Goal: Task Accomplishment & Management: Manage account settings

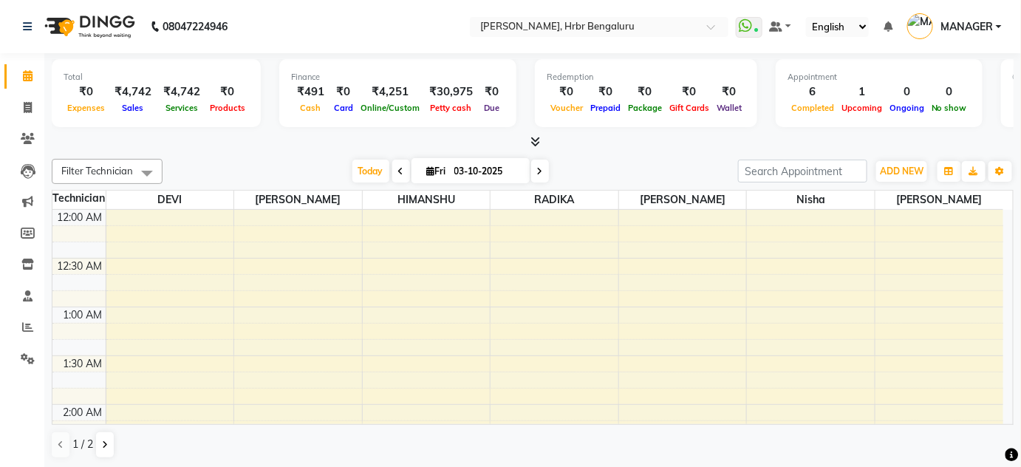
scroll to position [1669, 0]
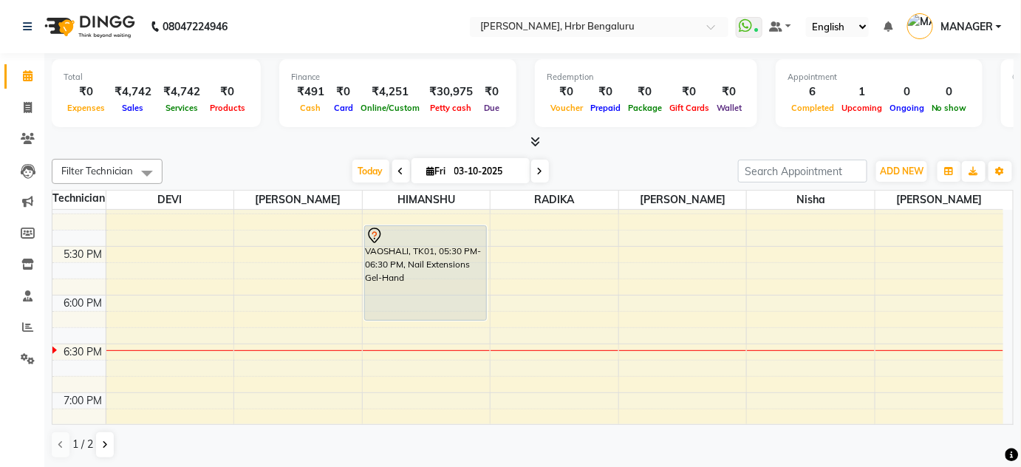
click at [545, 167] on span at bounding box center [540, 171] width 18 height 23
type input "04-10-2025"
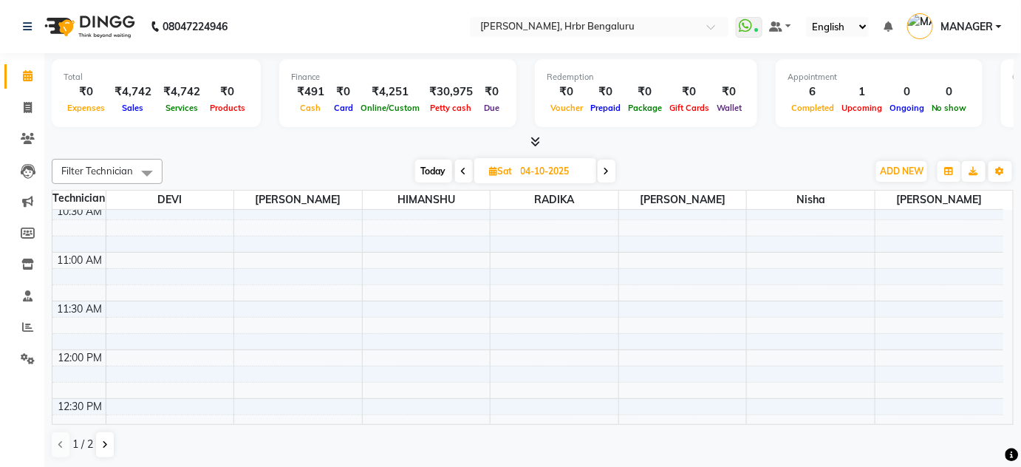
scroll to position [1047, 0]
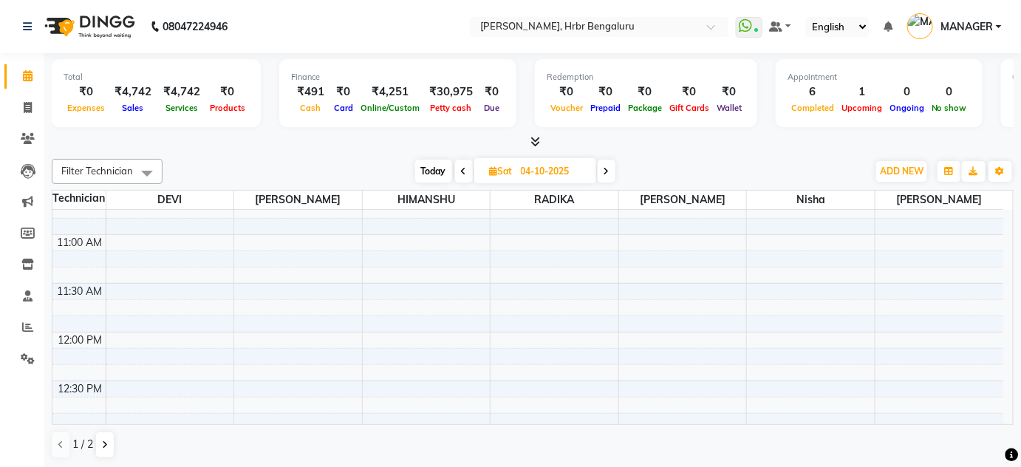
click at [258, 273] on div "12:00 AM 12:30 AM 1:00 AM 1:30 AM 2:00 AM 2:30 AM 3:00 AM 3:30 AM 4:00 AM 4:30 …" at bounding box center [527, 234] width 951 height 2144
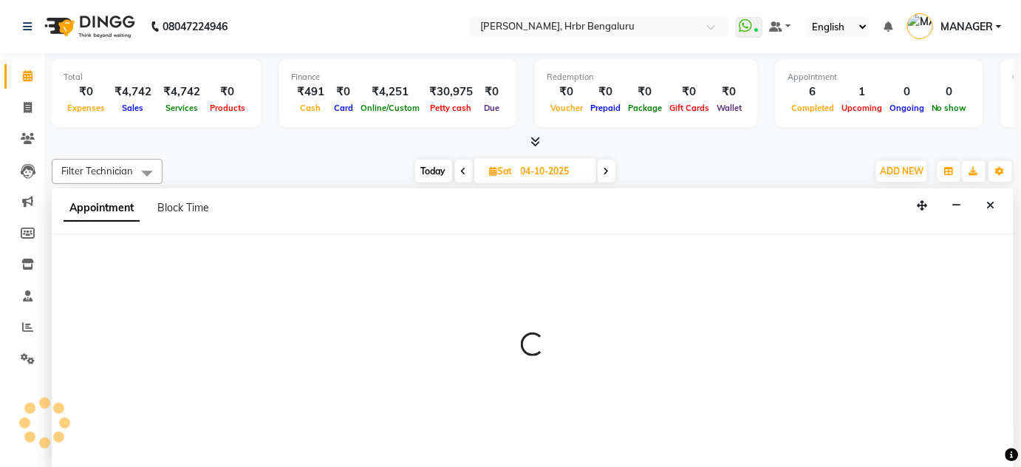
scroll to position [0, 0]
select select "77431"
select select "690"
select select "tentative"
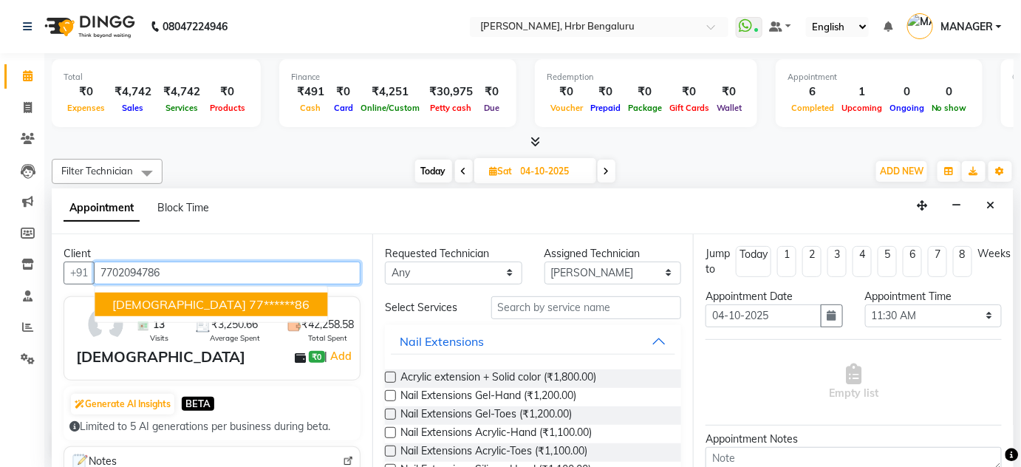
click at [179, 314] on button "[DEMOGRAPHIC_DATA] 77******86" at bounding box center [211, 304] width 233 height 24
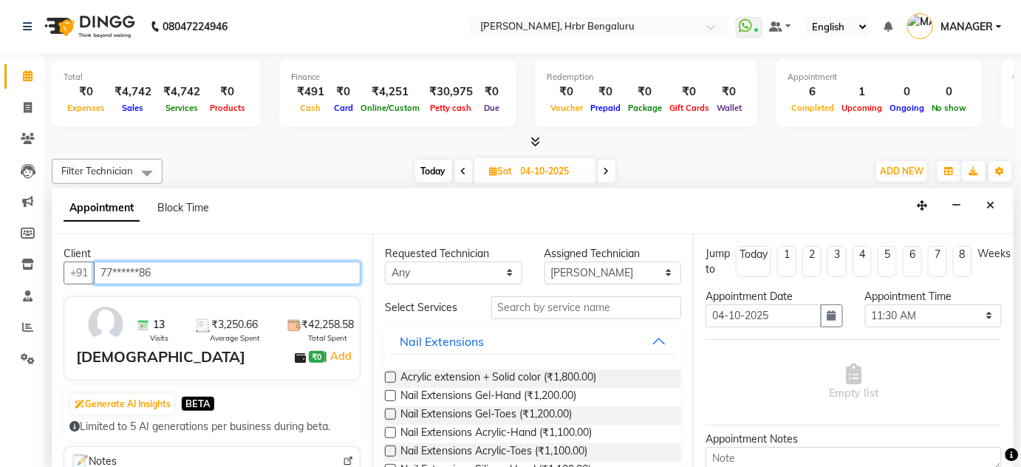
type input "77******86"
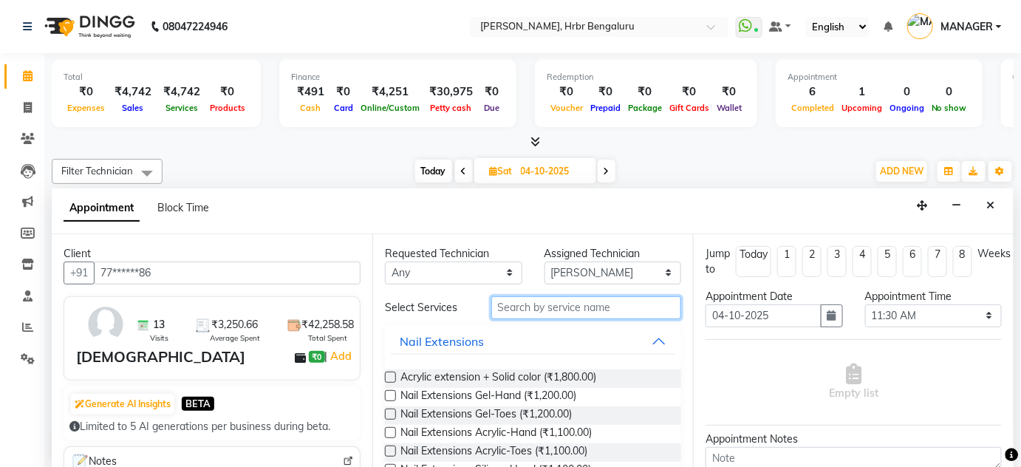
click at [496, 309] on input "text" at bounding box center [586, 307] width 190 height 23
type input "EX"
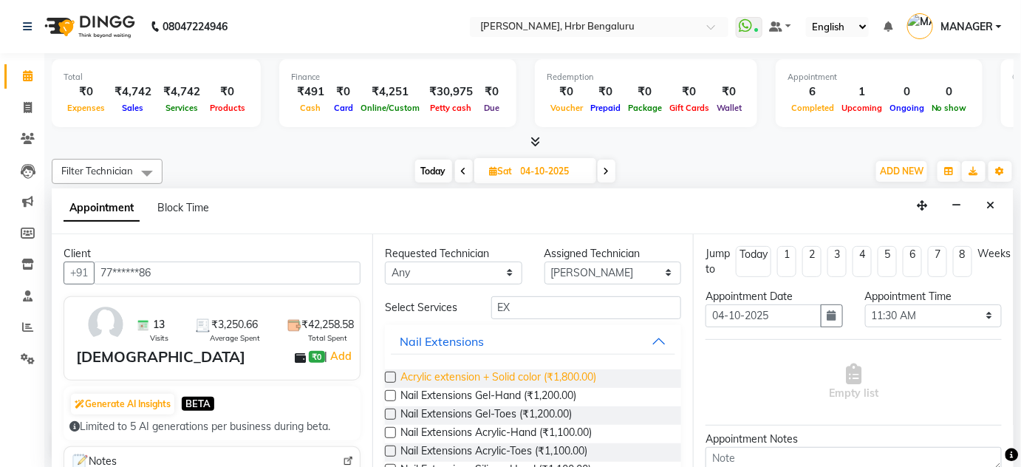
click at [498, 377] on span "Acrylic extension + Solid color (₹1,800.00)" at bounding box center [498, 378] width 196 height 18
checkbox input "false"
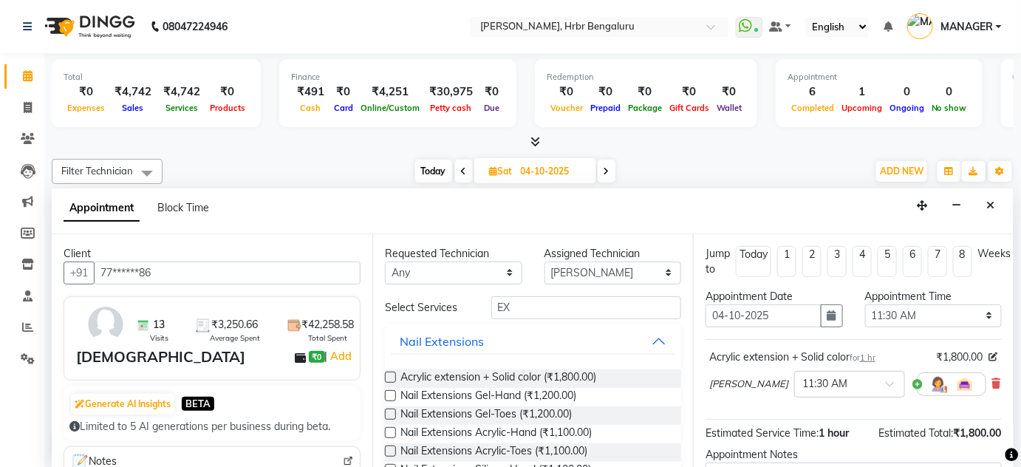
scroll to position [154, 0]
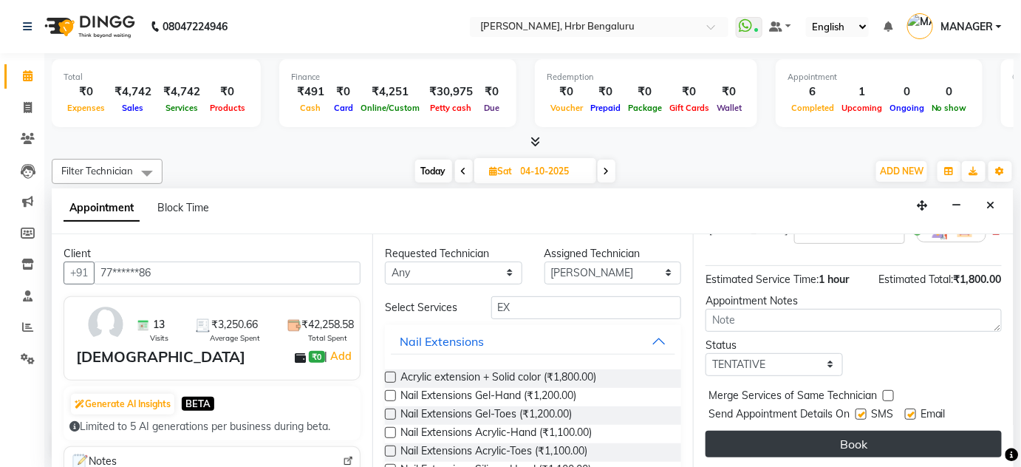
click at [903, 431] on button "Book" at bounding box center [853, 444] width 296 height 27
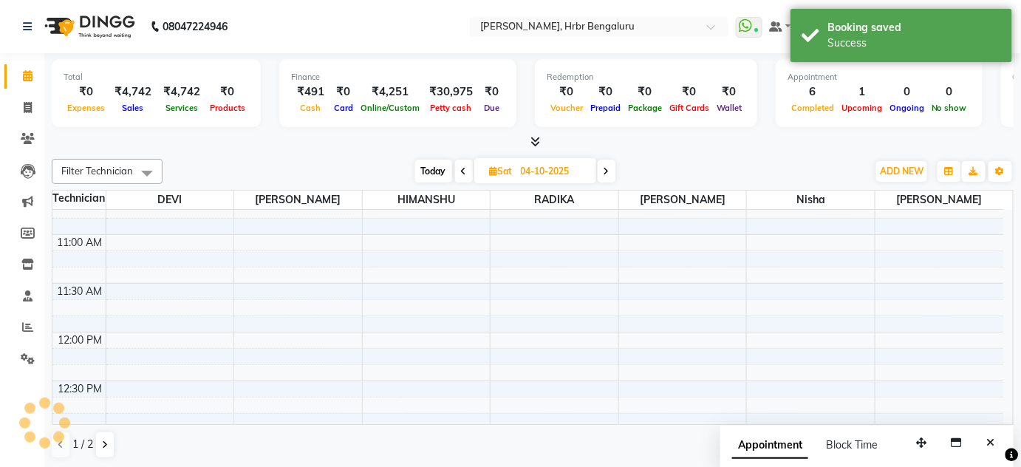
scroll to position [0, 0]
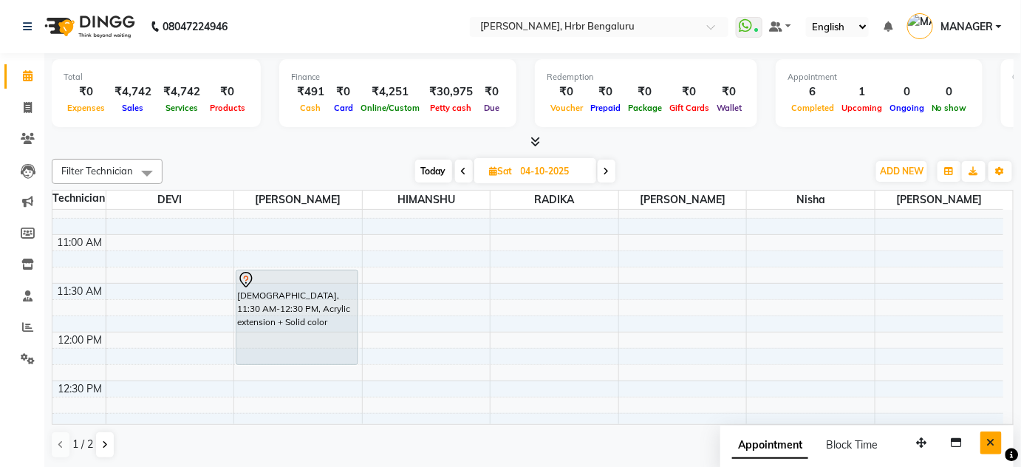
click at [997, 443] on button "Close" at bounding box center [990, 442] width 21 height 23
click at [425, 163] on span "Today" at bounding box center [433, 171] width 37 height 23
type input "03-10-2025"
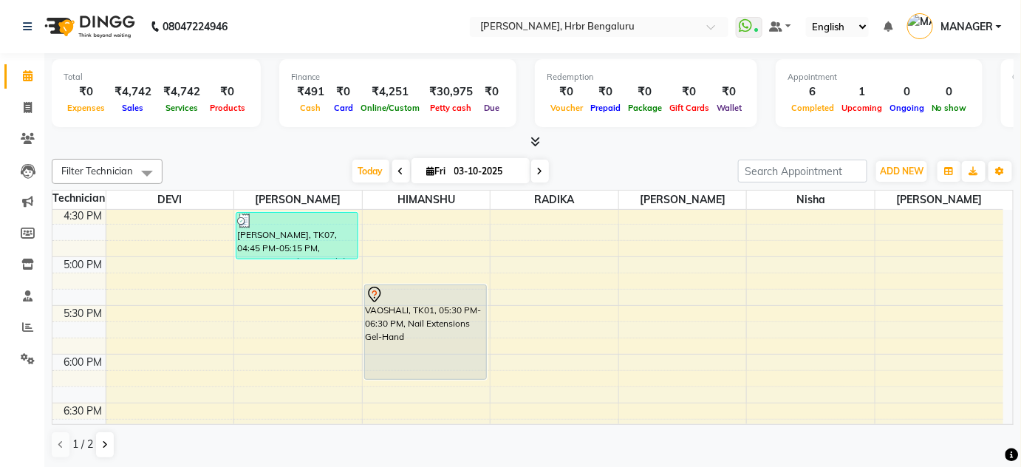
scroll to position [1604, 0]
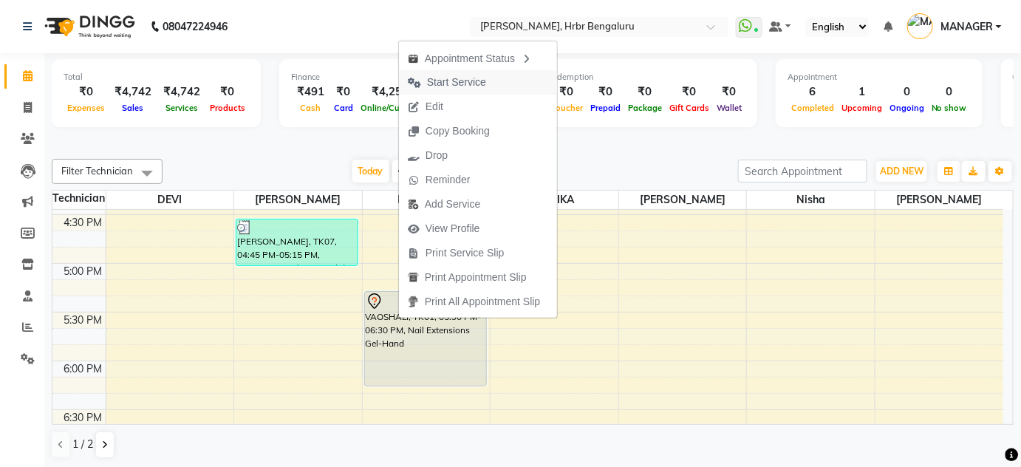
click at [435, 84] on span "Start Service" at bounding box center [456, 83] width 59 height 16
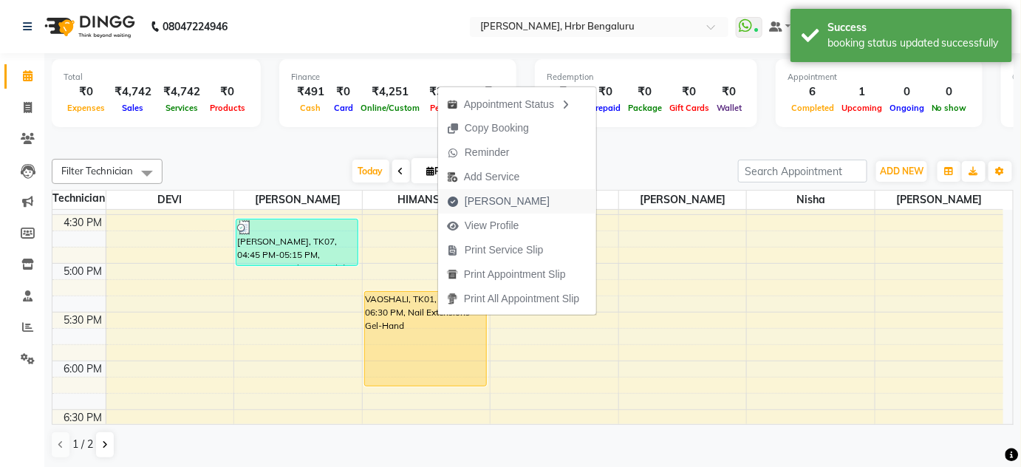
click at [488, 194] on span "[PERSON_NAME]" at bounding box center [507, 202] width 85 height 16
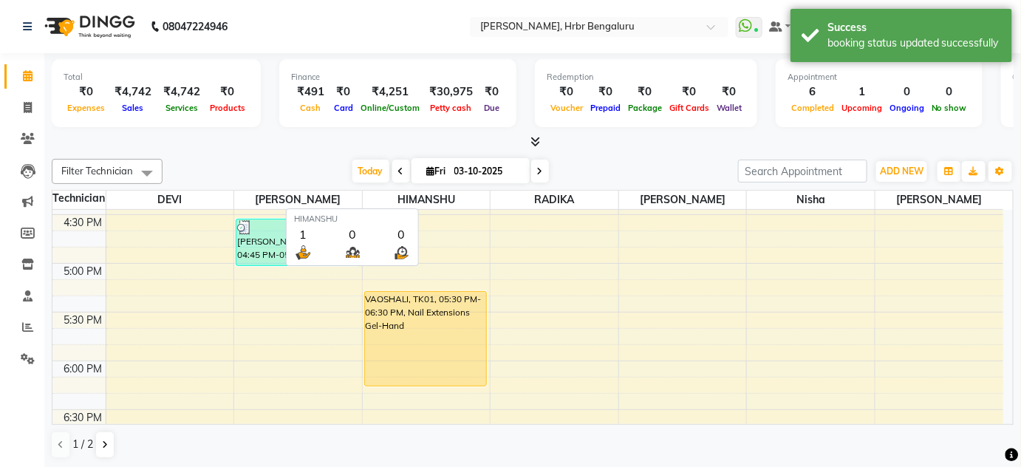
select select "service"
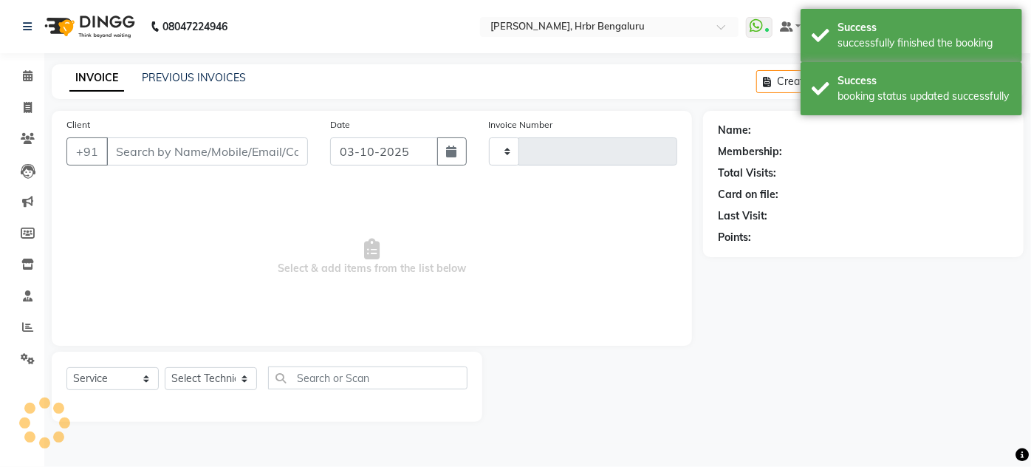
type input "1268"
select select "3771"
type input "84******82"
select select "82748"
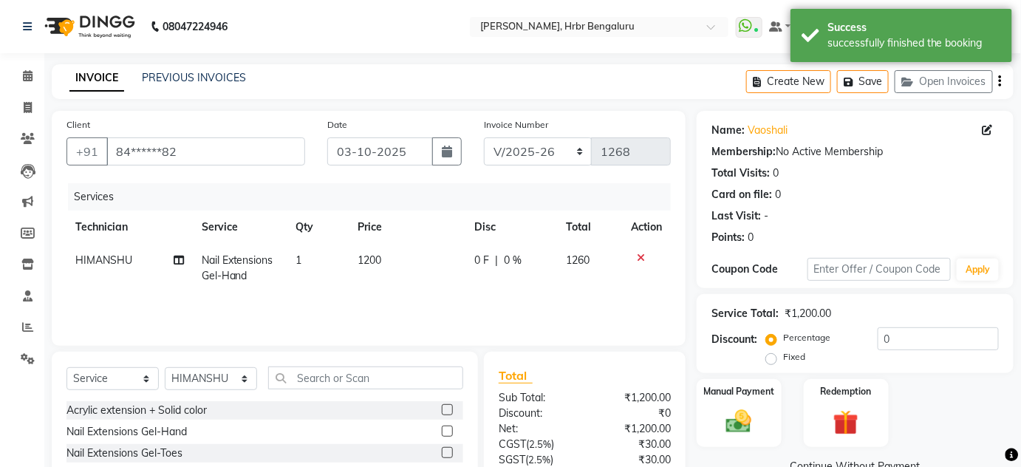
click at [103, 259] on span "HIMANSHU" at bounding box center [103, 259] width 57 height 13
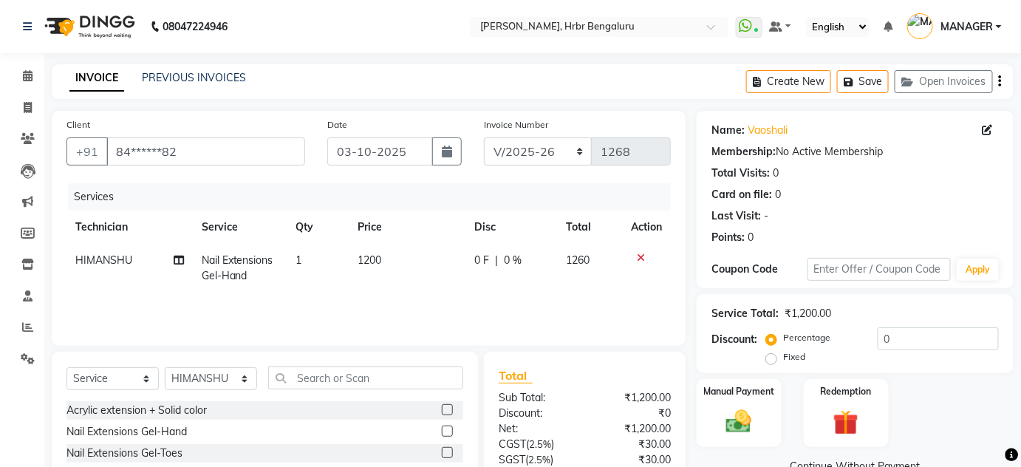
select select "82748"
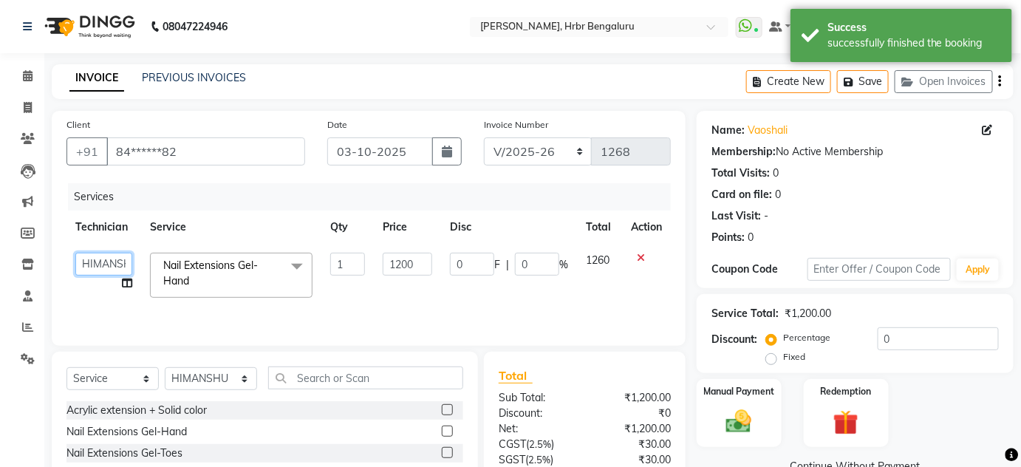
click at [103, 259] on select "[PERSON_NAME] DEVI [PERSON_NAME] [PERSON_NAME] MANAGER nisha [PERSON_NAME] [PER…" at bounding box center [103, 264] width 57 height 23
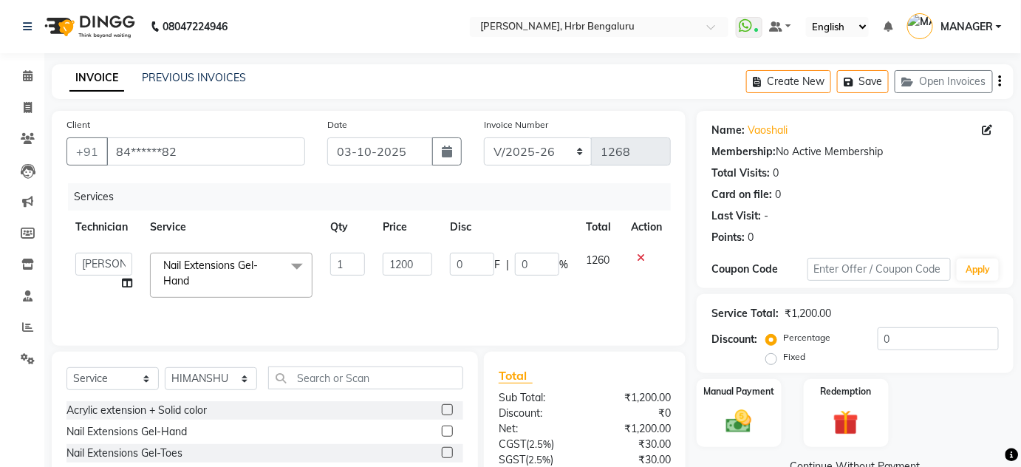
select select "77431"
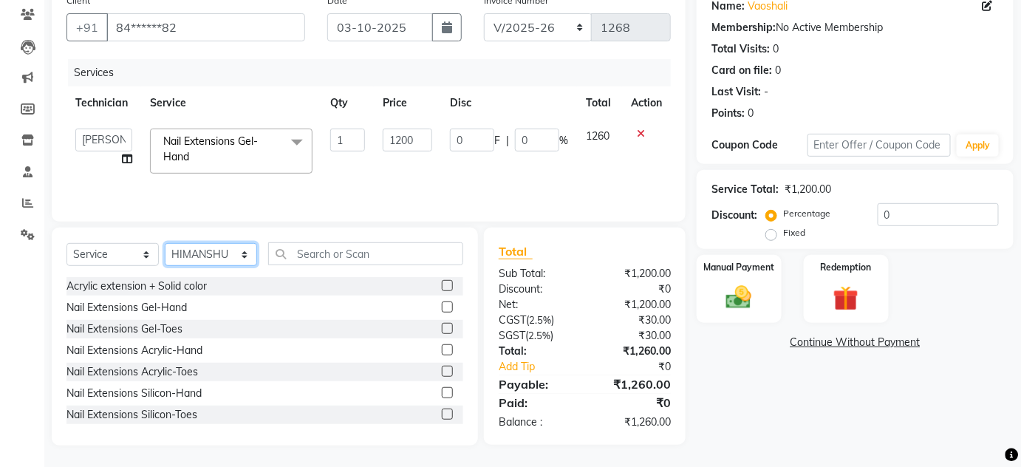
click at [233, 258] on select "Select Technician [PERSON_NAME] DEVI [PERSON_NAME] [PERSON_NAME] MANAGER nisha …" at bounding box center [211, 254] width 92 height 23
select select "77431"
click at [165, 243] on select "Select Technician [PERSON_NAME] DEVI [PERSON_NAME] [PERSON_NAME] MANAGER nisha …" at bounding box center [211, 254] width 92 height 23
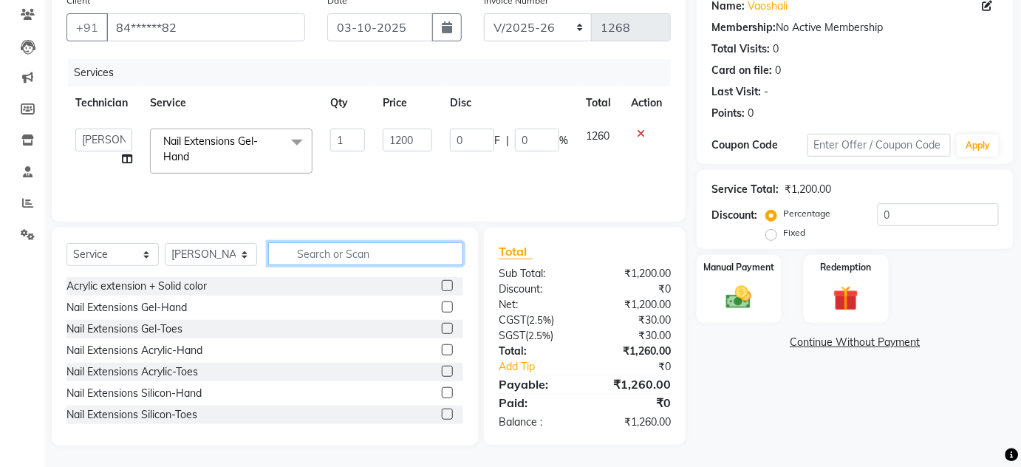
click at [306, 250] on input "text" at bounding box center [365, 253] width 195 height 23
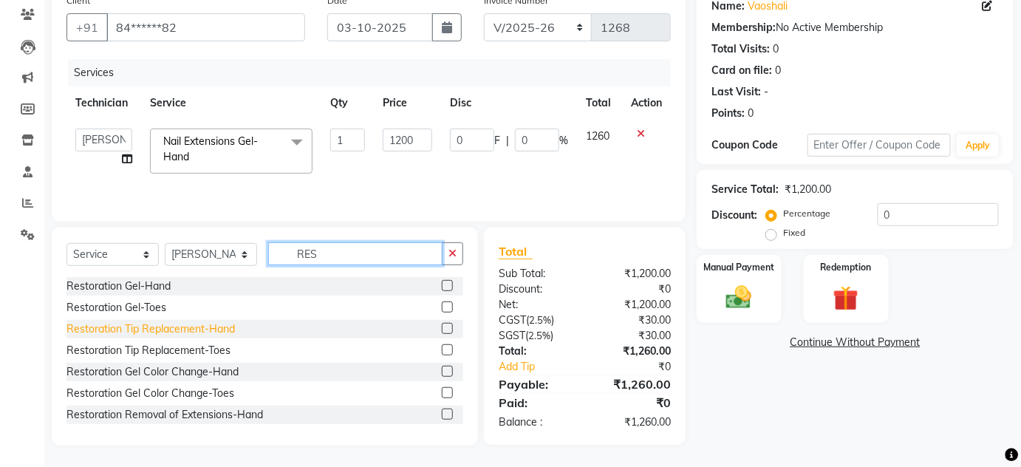
type input "RES"
click at [141, 331] on div "Restoration Tip Replacement-Hand" at bounding box center [150, 329] width 168 height 16
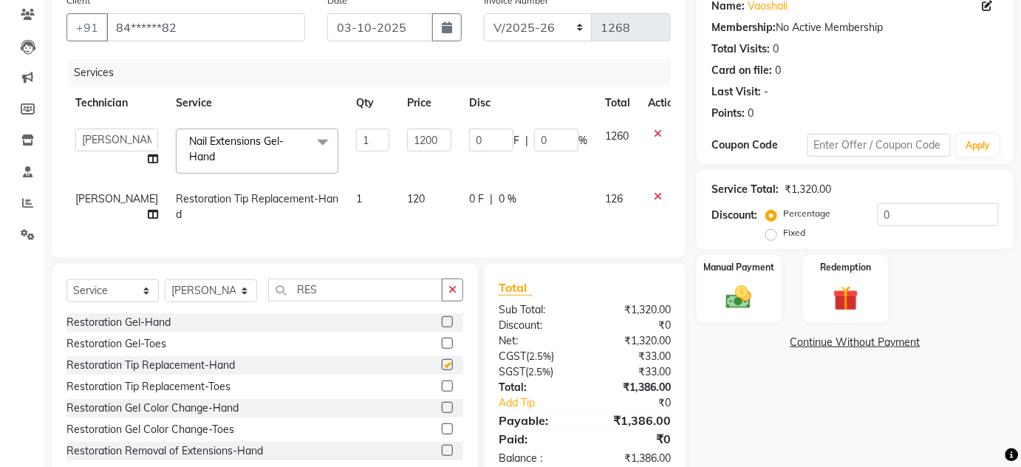
checkbox input "false"
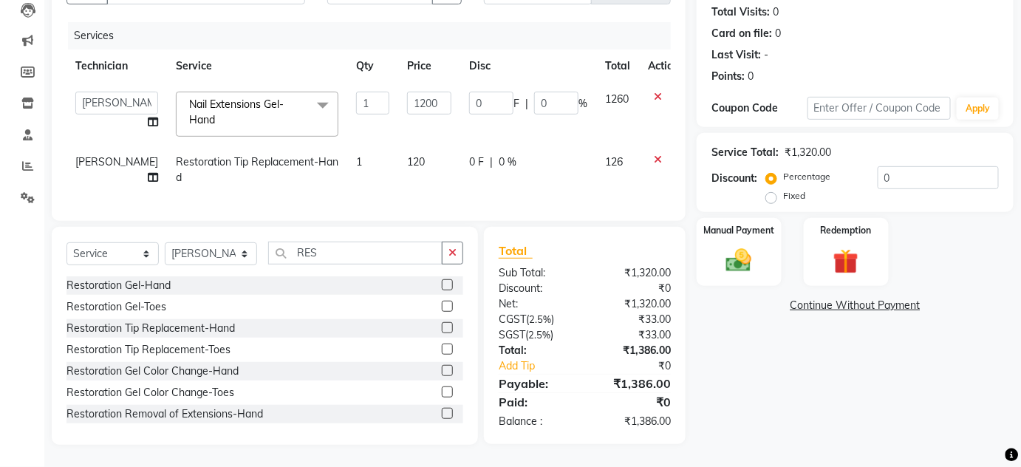
click at [220, 98] on span "Nail Extensions Gel-Hand" at bounding box center [236, 112] width 95 height 29
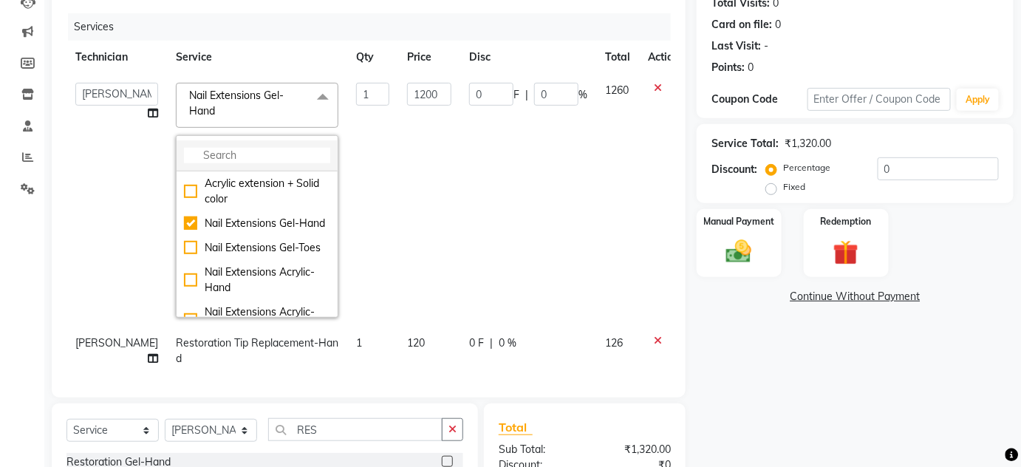
click at [194, 155] on input "multiselect-search" at bounding box center [257, 156] width 146 height 16
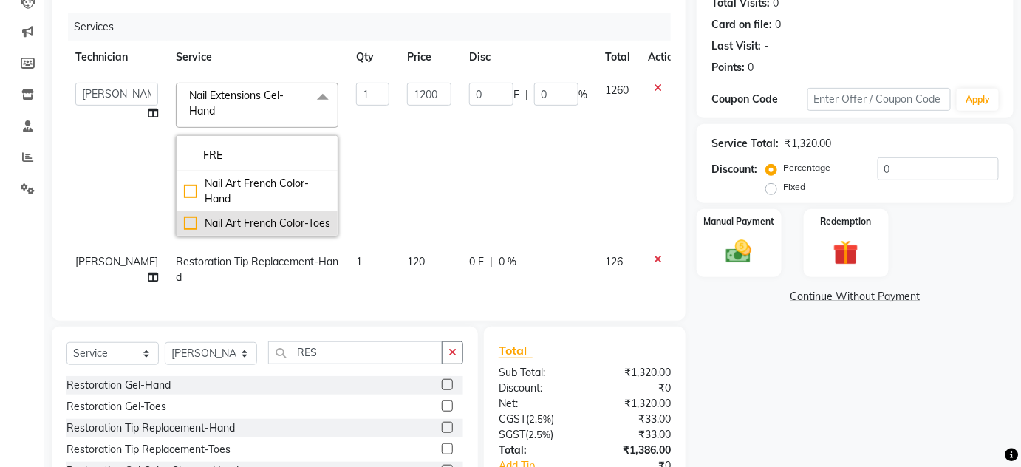
type input "FRE"
click at [237, 224] on div "Nail Art French Color-Toes" at bounding box center [257, 224] width 146 height 16
checkbox input "true"
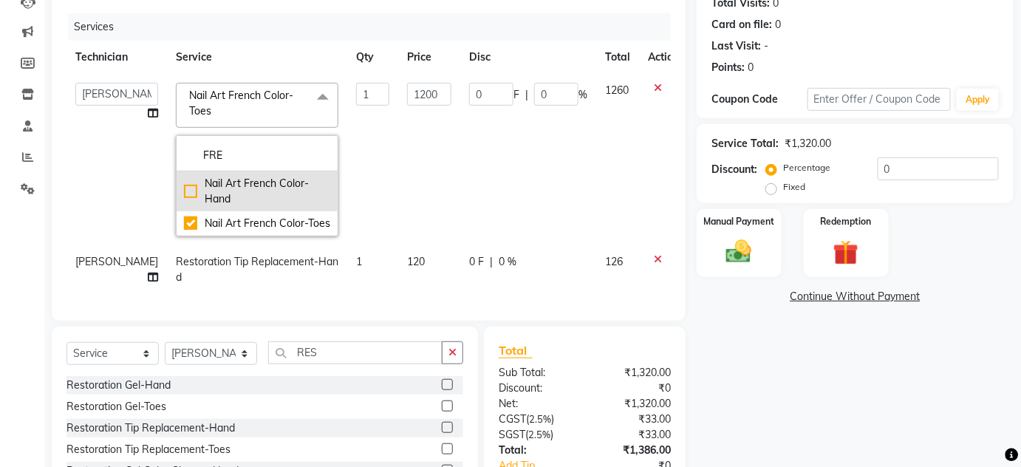
click at [225, 181] on div "Nail Art French Color-Hand" at bounding box center [257, 191] width 146 height 31
checkbox input "true"
checkbox input "false"
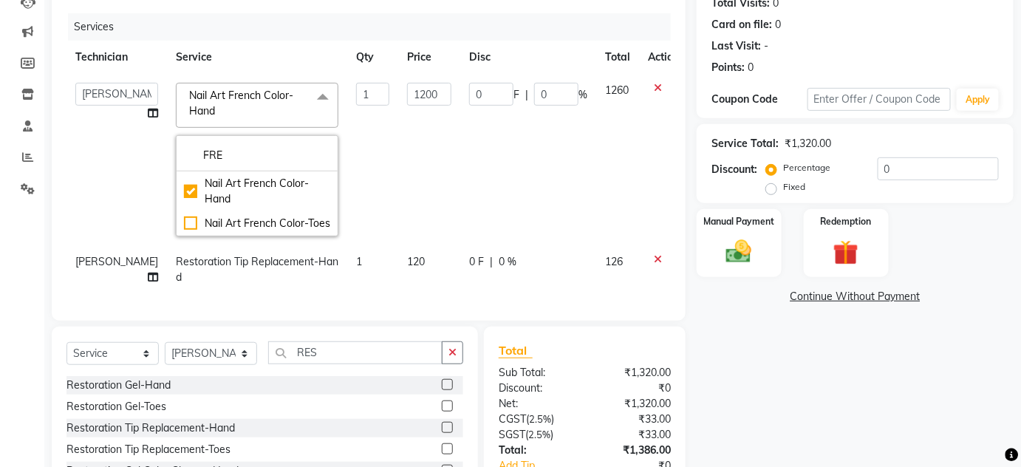
click at [398, 159] on td "1200" at bounding box center [429, 159] width 62 height 171
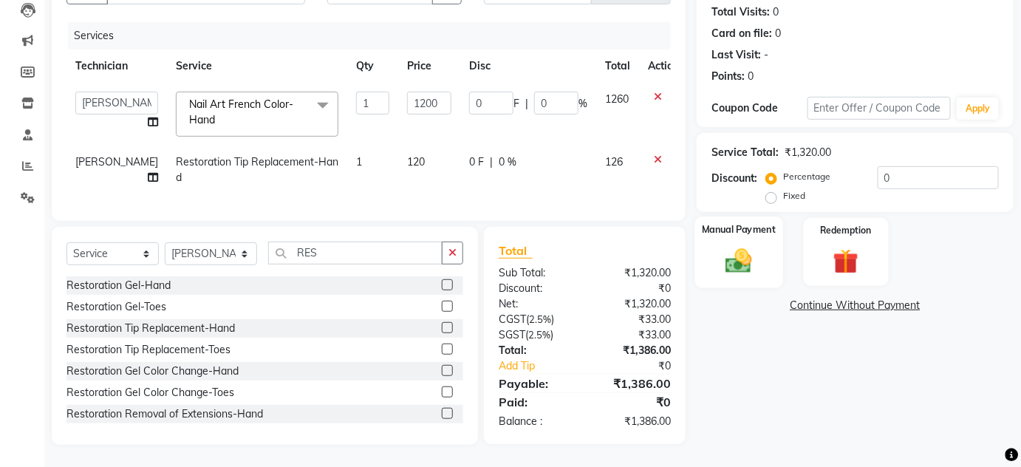
click at [764, 233] on div "Manual Payment" at bounding box center [739, 252] width 88 height 72
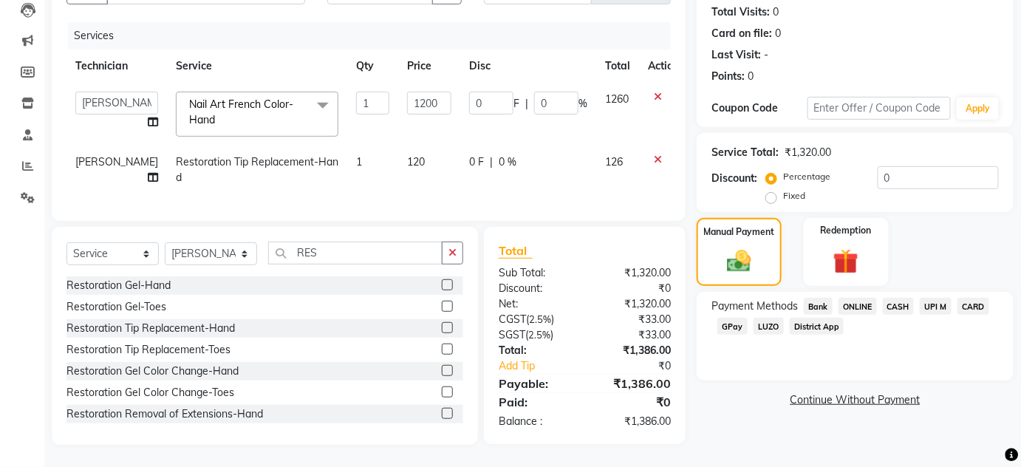
click at [861, 298] on span "ONLINE" at bounding box center [857, 306] width 38 height 17
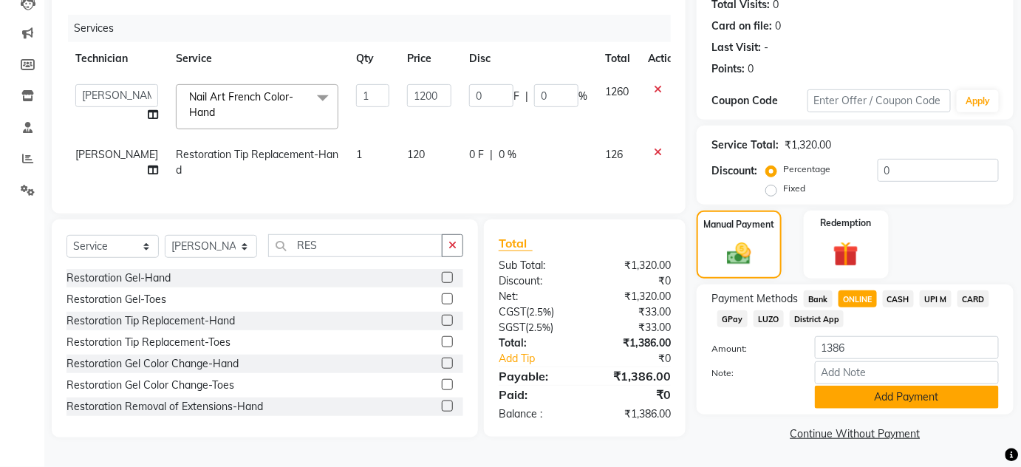
click at [915, 403] on button "Add Payment" at bounding box center [907, 397] width 184 height 23
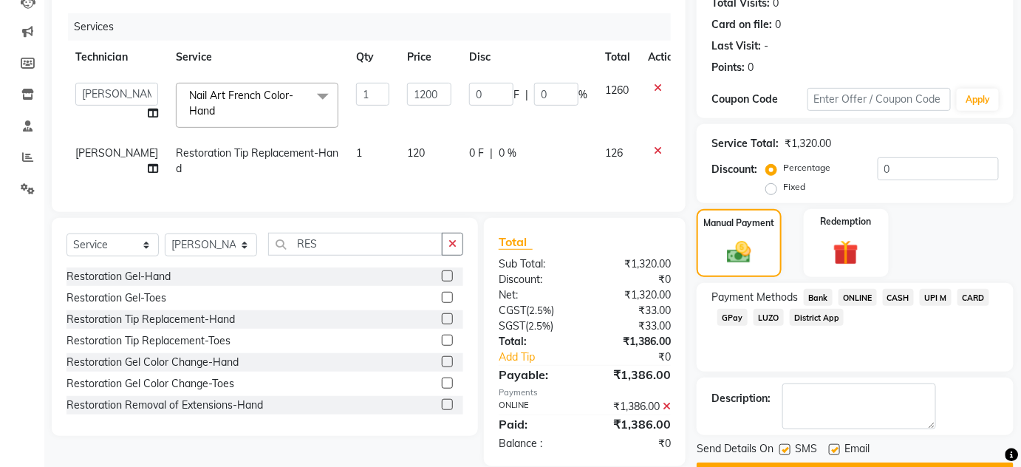
scroll to position [209, 0]
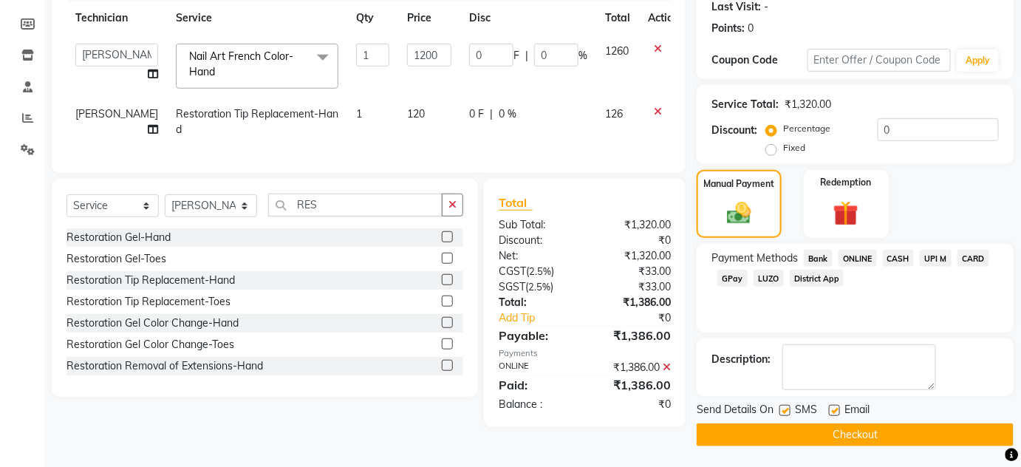
click at [839, 431] on button "Checkout" at bounding box center [855, 434] width 317 height 23
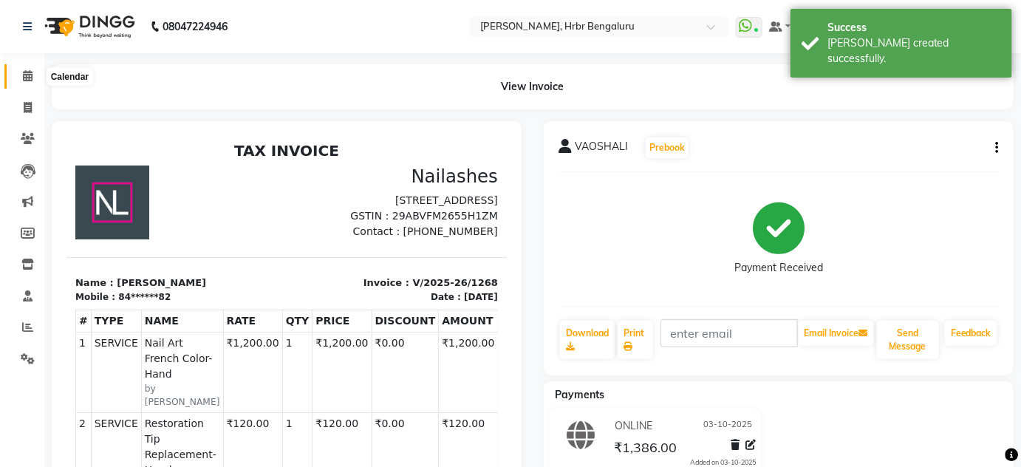
click at [30, 78] on icon at bounding box center [28, 75] width 10 height 11
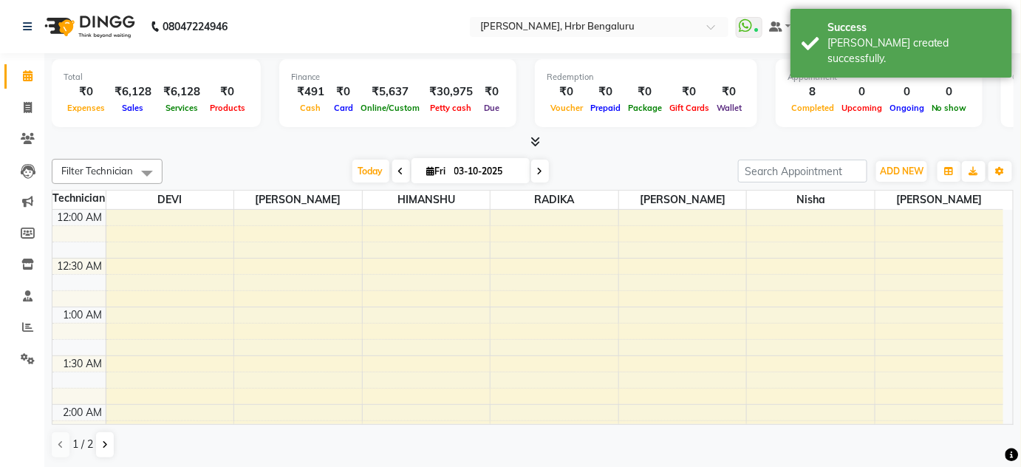
scroll to position [578, 0]
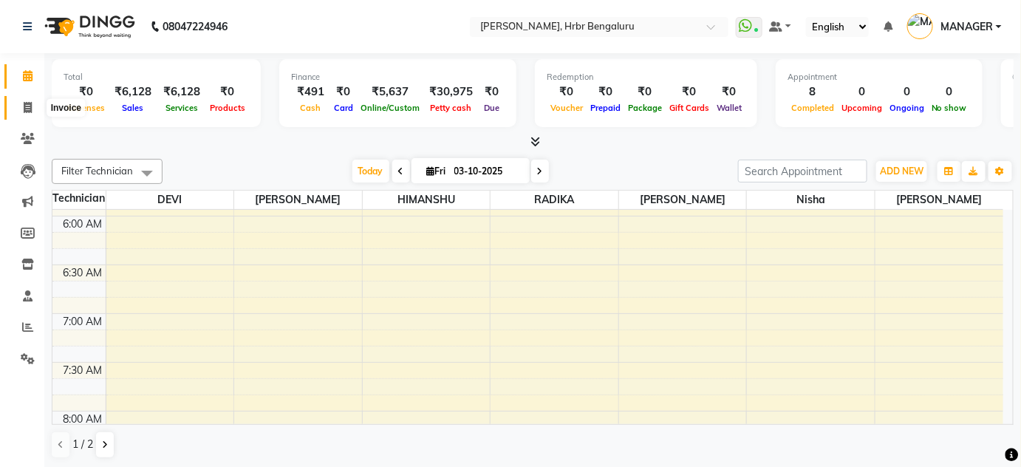
click at [24, 113] on icon at bounding box center [28, 107] width 8 height 11
select select "service"
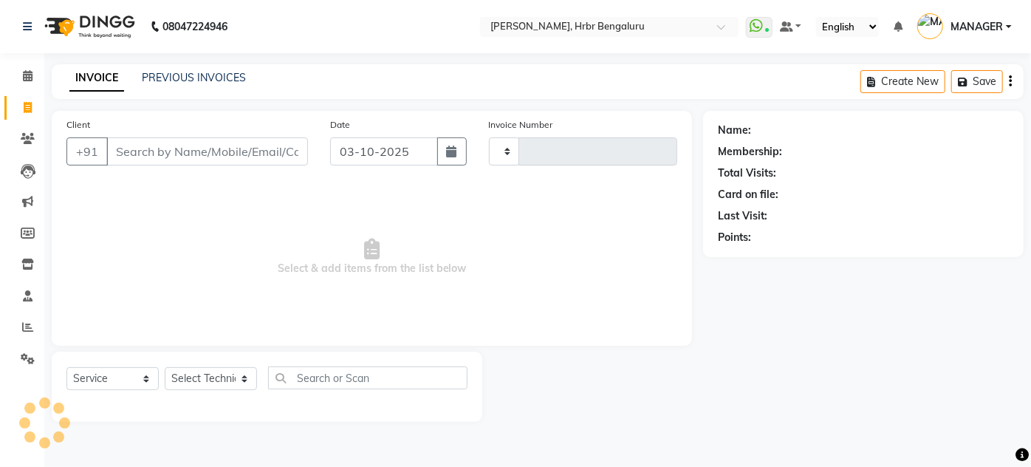
type input "1269"
select select "3771"
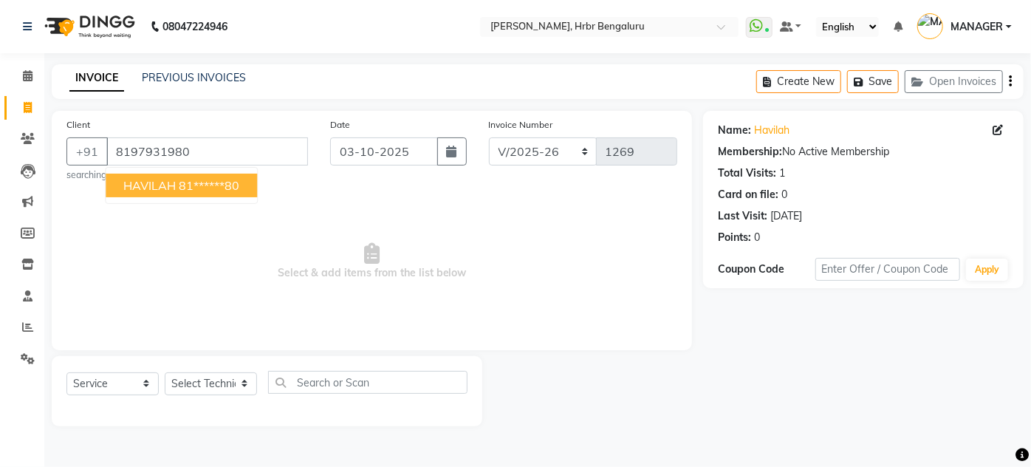
click at [137, 180] on span "HAVILAH" at bounding box center [149, 185] width 52 height 15
type input "81******80"
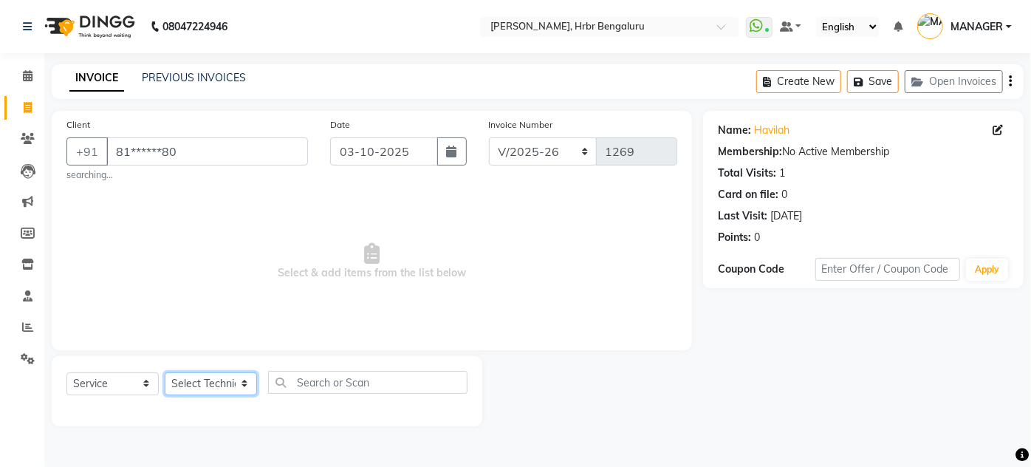
click at [222, 382] on select "Select Technician [PERSON_NAME] DEVI [PERSON_NAME] [PERSON_NAME] MANAGER nisha …" at bounding box center [211, 383] width 92 height 23
select select "82748"
click at [165, 372] on select "Select Technician [PERSON_NAME] DEVI [PERSON_NAME] [PERSON_NAME] MANAGER nisha …" at bounding box center [211, 383] width 92 height 23
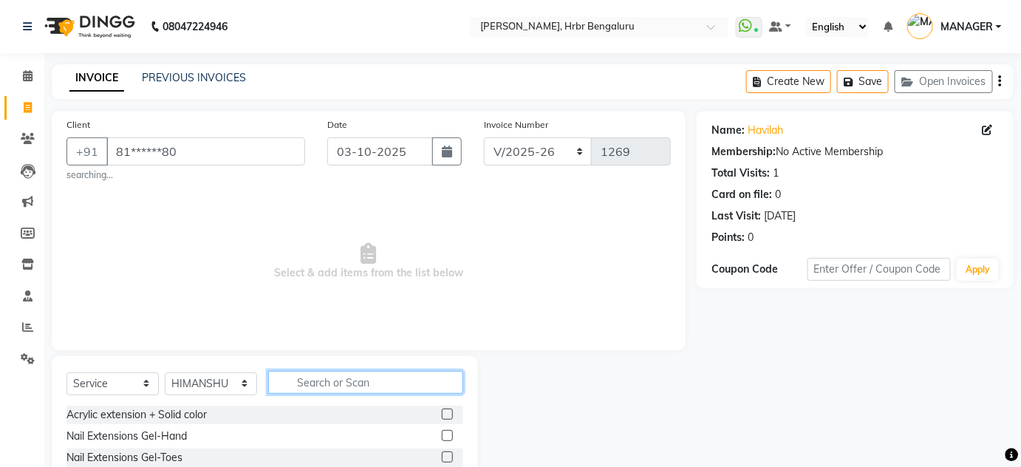
click at [317, 387] on input "text" at bounding box center [365, 382] width 195 height 23
type input "EXT"
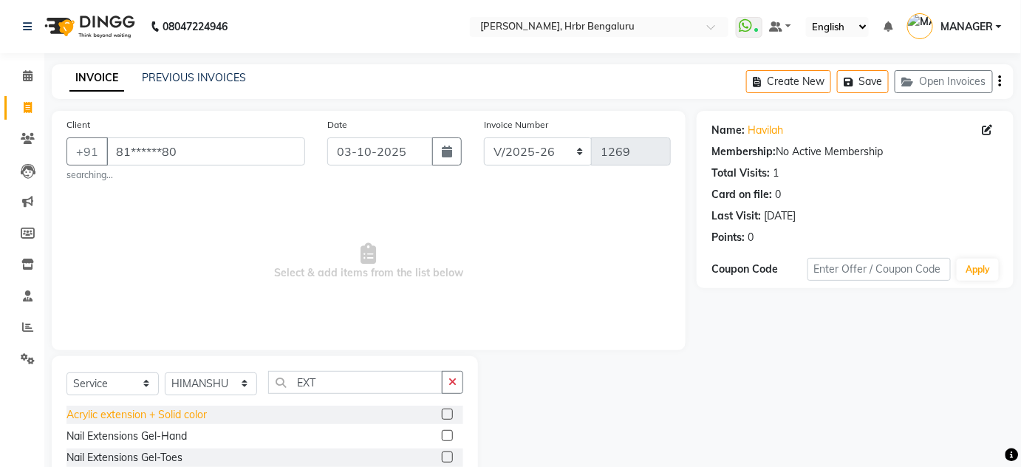
click at [142, 411] on div "Acrylic extension + Solid color" at bounding box center [136, 415] width 140 height 16
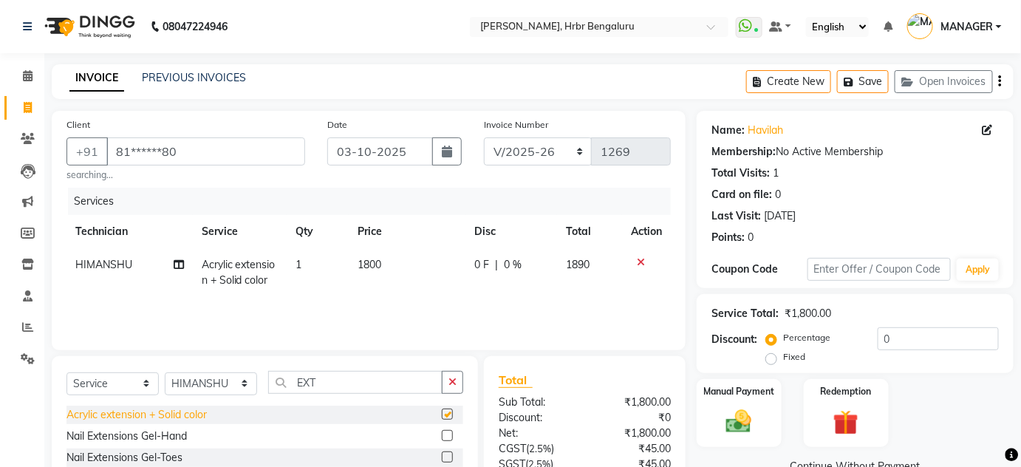
checkbox input "false"
click at [315, 273] on td "1" at bounding box center [318, 272] width 63 height 49
select select "82748"
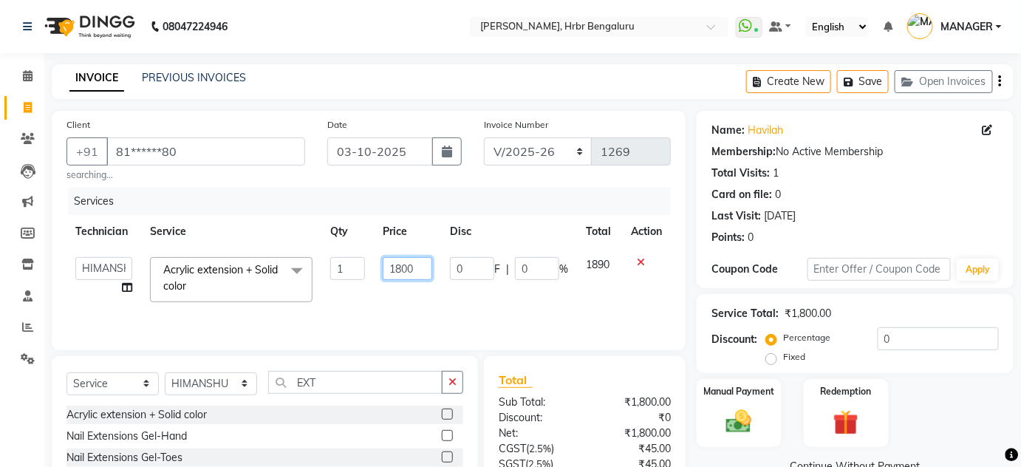
click at [416, 261] on input "1800" at bounding box center [407, 268] width 49 height 23
type input "1"
type input "1399"
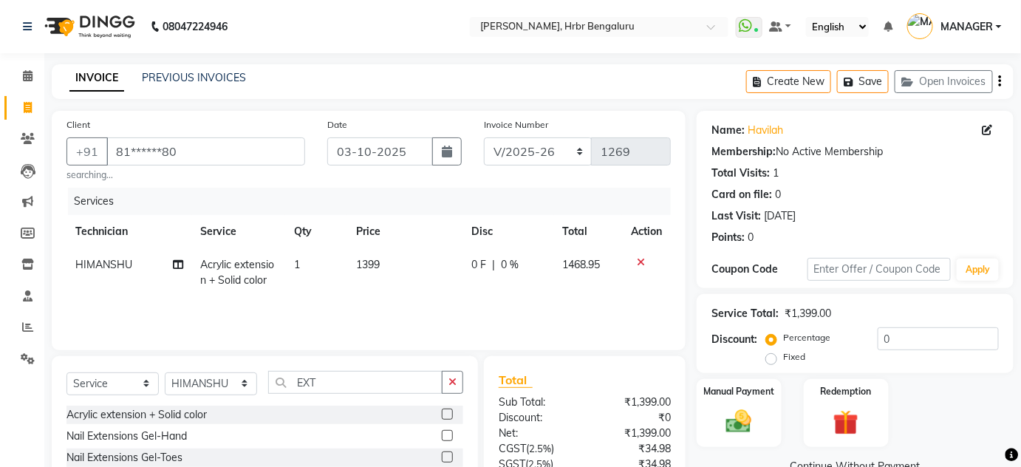
click at [381, 293] on td "1399" at bounding box center [404, 272] width 115 height 49
select select "82748"
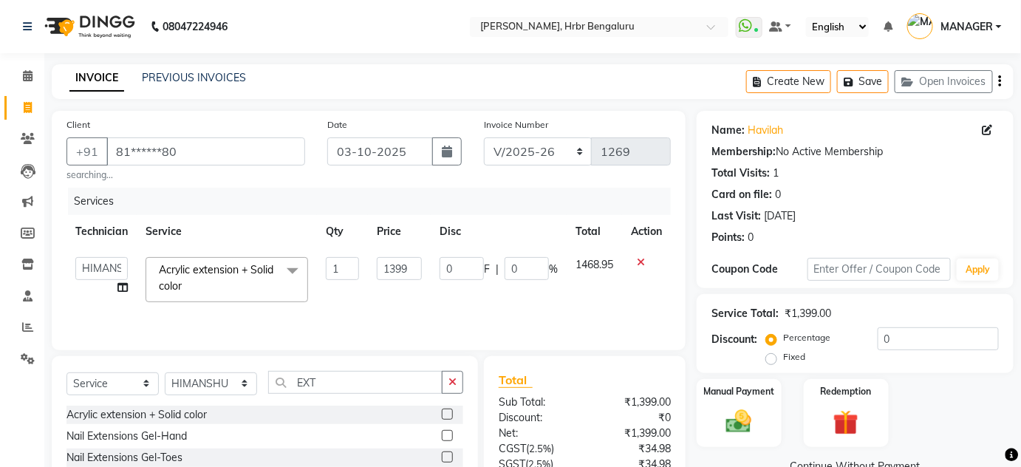
scroll to position [129, 0]
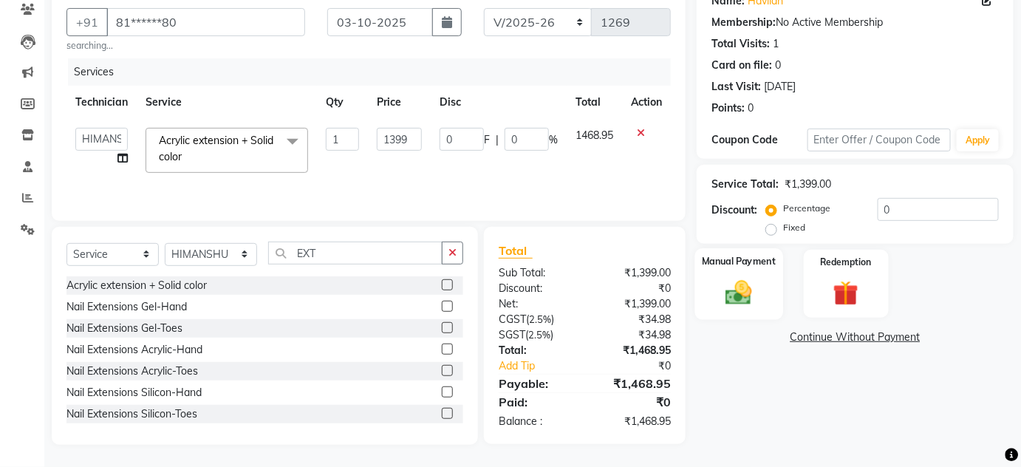
click at [742, 298] on img at bounding box center [738, 292] width 43 height 30
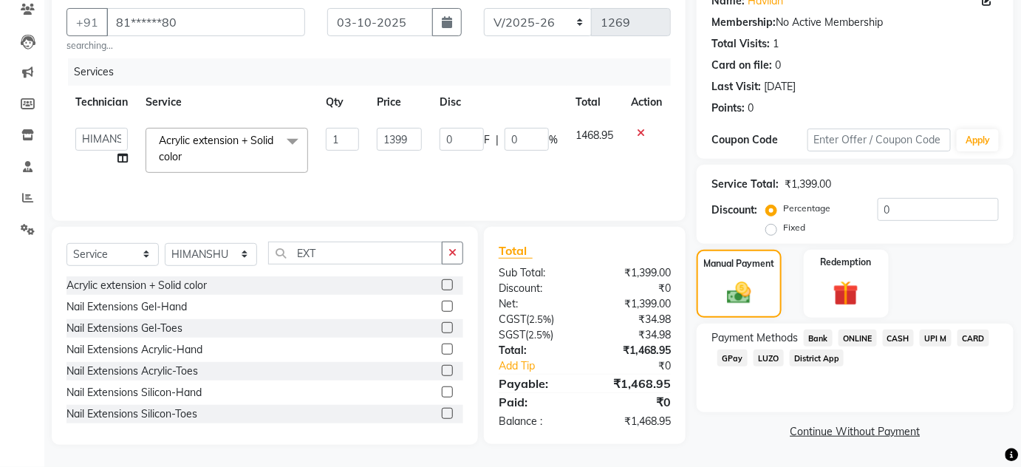
click at [961, 337] on span "CARD" at bounding box center [973, 337] width 32 height 17
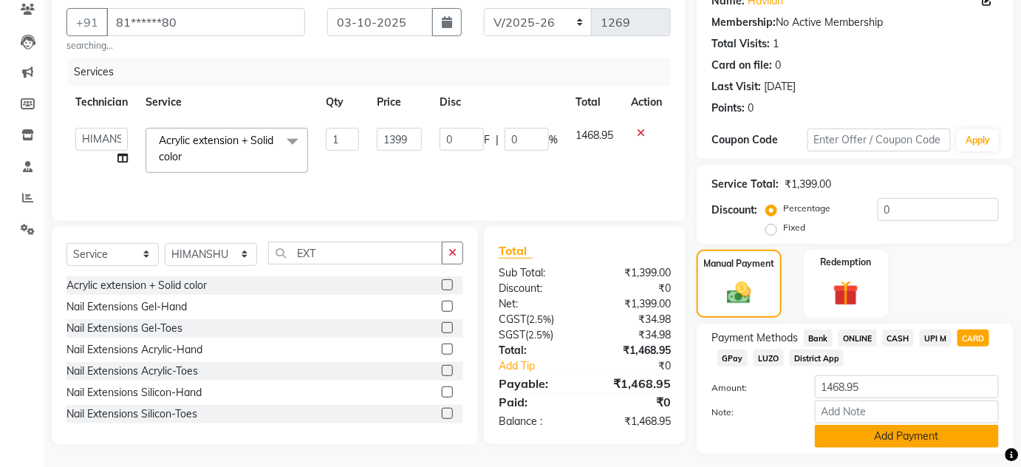
click at [884, 434] on button "Add Payment" at bounding box center [907, 436] width 184 height 23
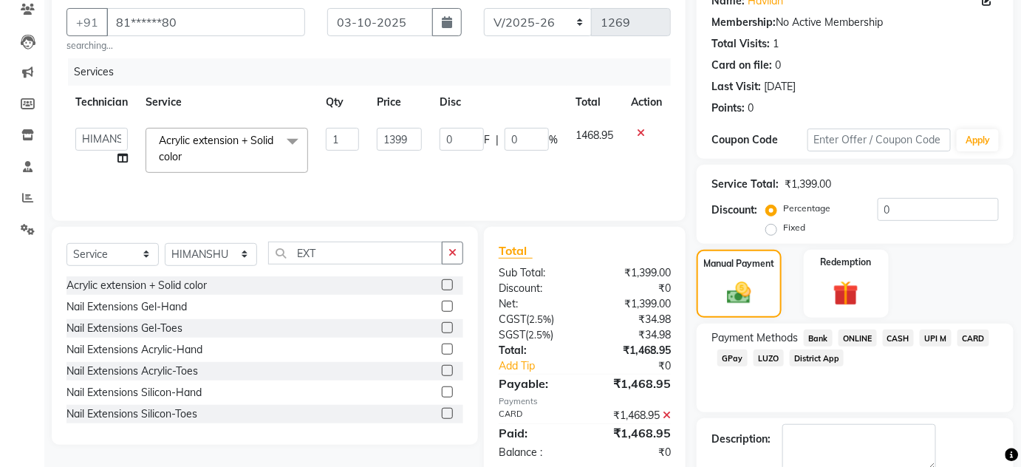
scroll to position [209, 0]
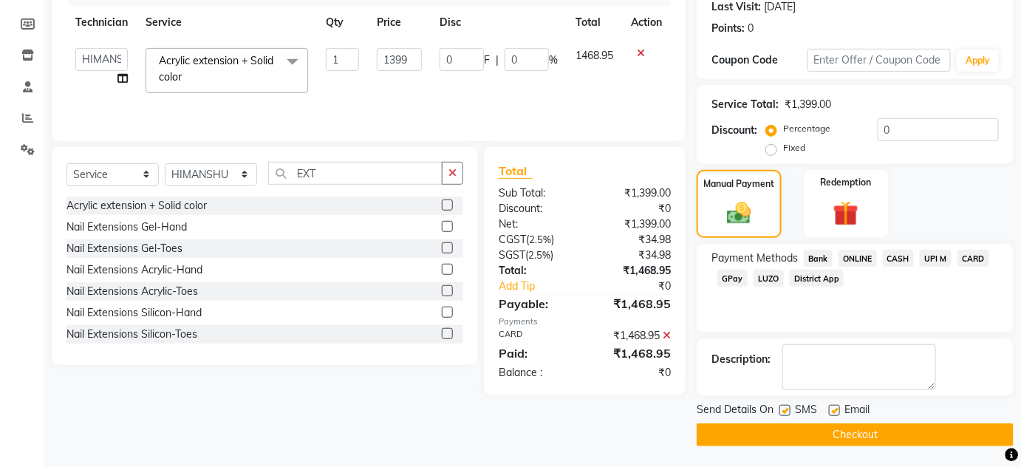
click at [793, 442] on button "Checkout" at bounding box center [855, 434] width 317 height 23
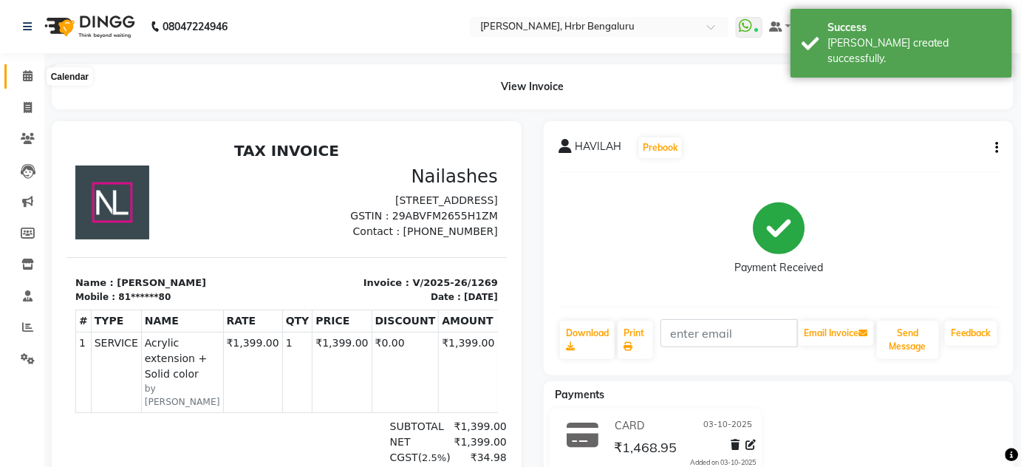
click at [26, 70] on span at bounding box center [28, 76] width 26 height 17
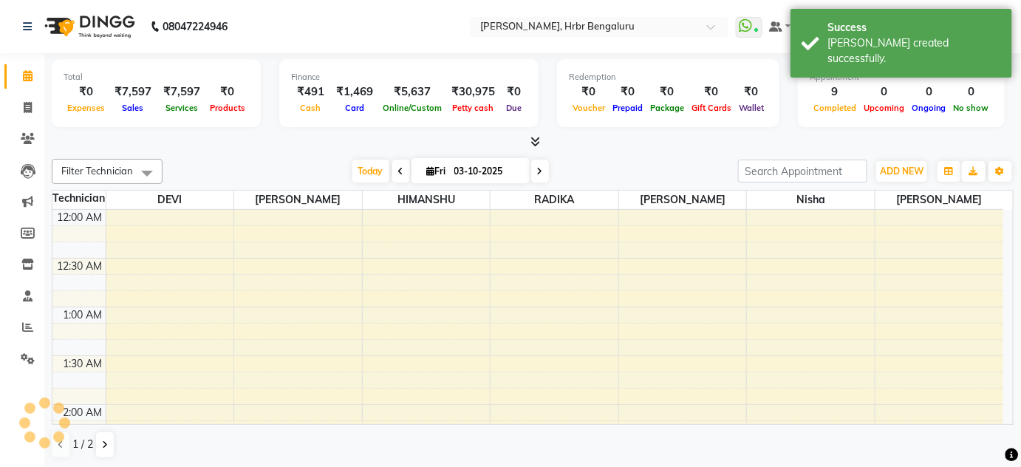
scroll to position [1830, 0]
